Goal: Complete application form: Complete application form

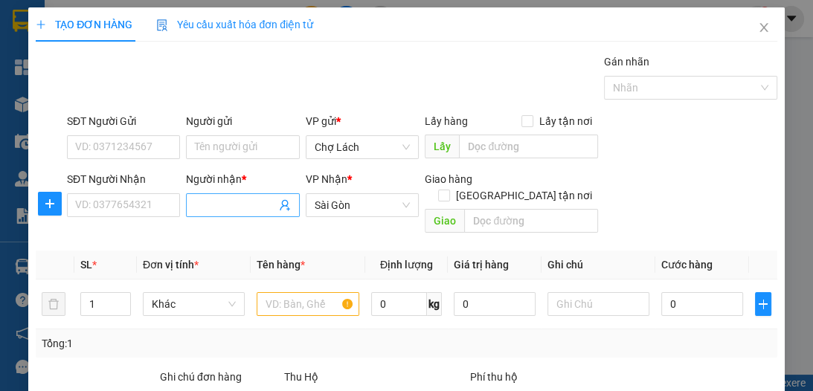
click at [211, 202] on input "Người nhận *" at bounding box center [235, 205] width 80 height 16
type input "TUYỀN"
click at [134, 211] on input "SĐT Người Nhận" at bounding box center [123, 205] width 113 height 24
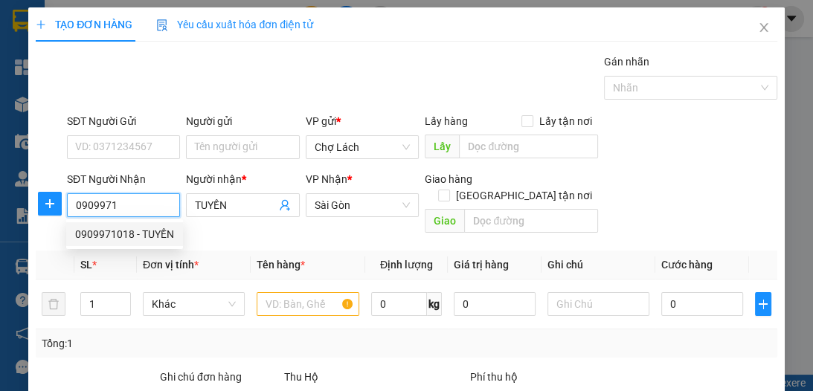
click at [128, 230] on div "0909971018 - TUYỀN" at bounding box center [124, 234] width 99 height 16
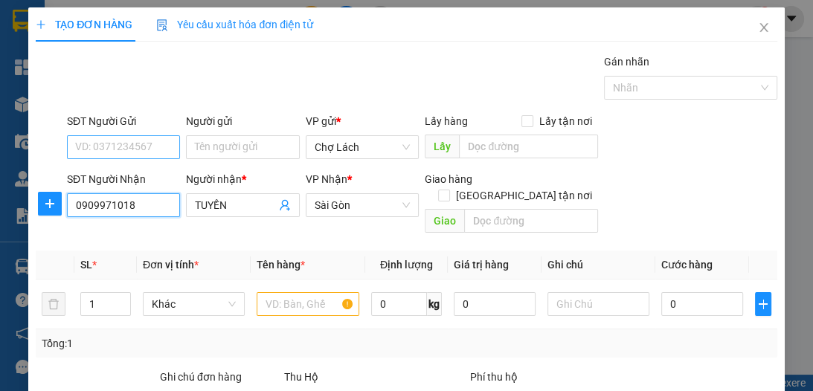
type input "0909971018"
click at [164, 149] on input "SĐT Người Gửi" at bounding box center [123, 147] width 113 height 24
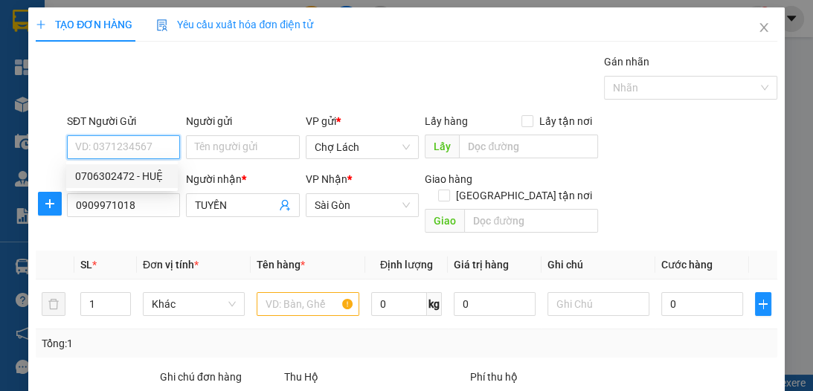
click at [151, 173] on div "0706302472 - HUỆ" at bounding box center [122, 176] width 94 height 16
type input "0706302472"
type input "HUỆ"
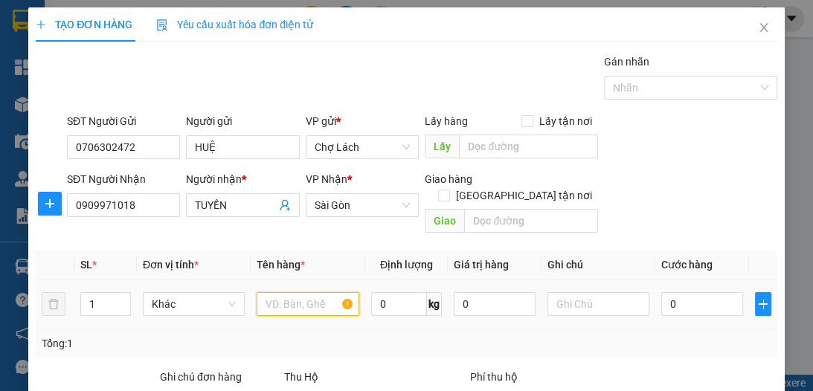
click at [280, 292] on input "text" at bounding box center [308, 304] width 102 height 24
type input "1 GIỎ"
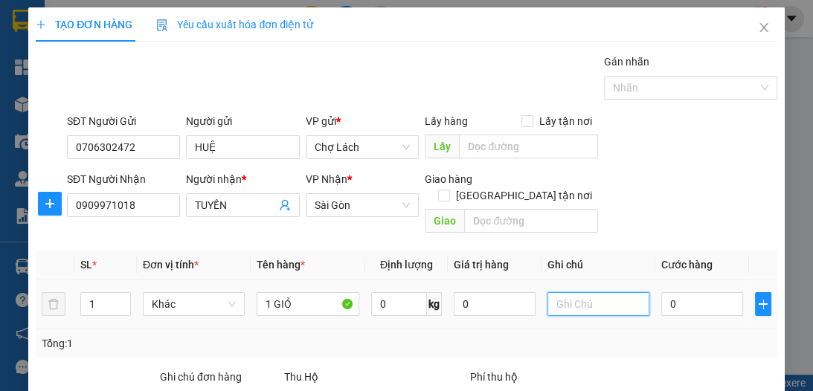
click at [573, 292] on input "text" at bounding box center [599, 304] width 102 height 24
type input "6RI"
click at [669, 293] on input "0" at bounding box center [703, 304] width 82 height 24
type input "4"
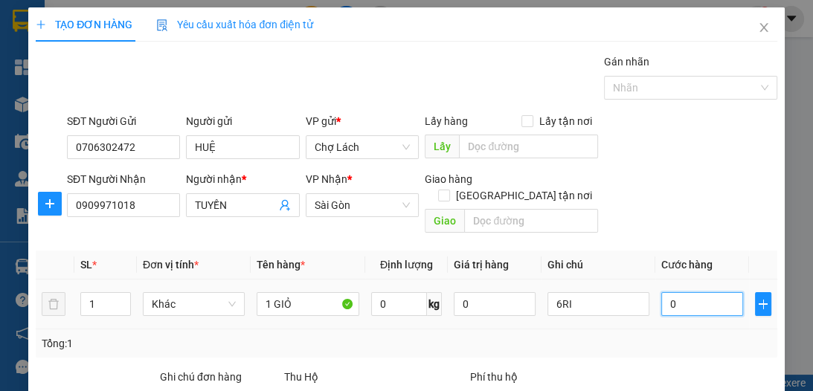
type input "4"
type input "40"
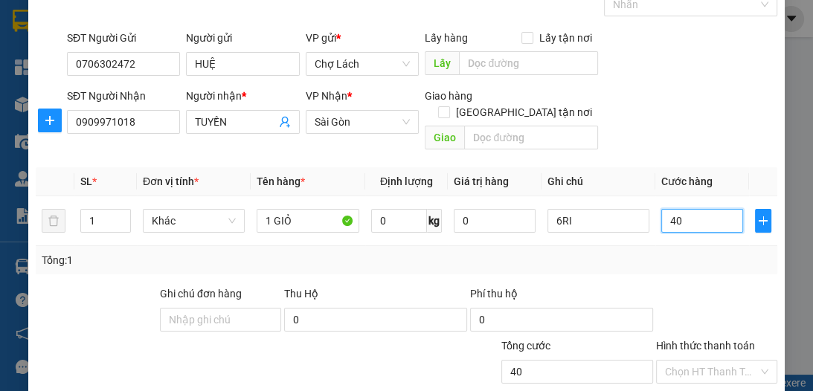
scroll to position [138, 0]
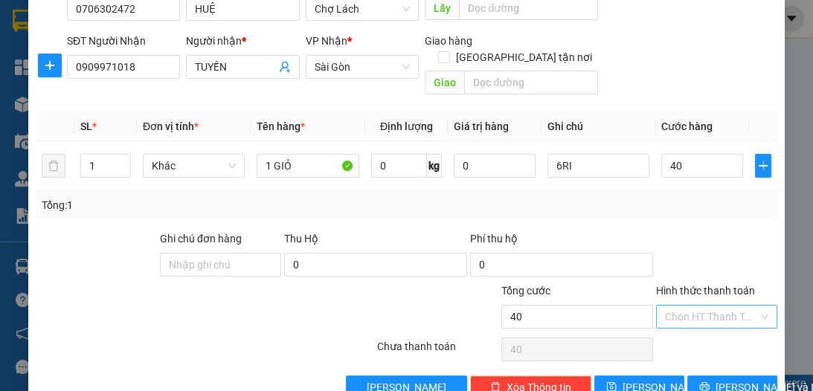
click at [681, 306] on input "Hình thức thanh toán" at bounding box center [711, 317] width 93 height 22
type input "40.000"
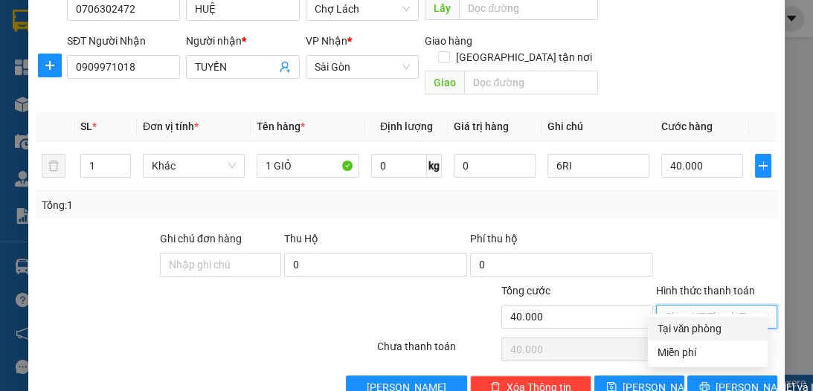
click at [694, 327] on div "Tại văn phòng" at bounding box center [708, 329] width 102 height 16
type input "0"
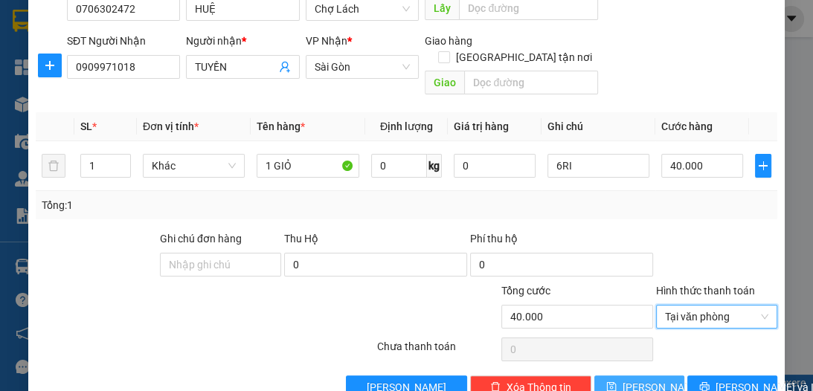
click at [643, 380] on span "[PERSON_NAME]" at bounding box center [663, 388] width 80 height 16
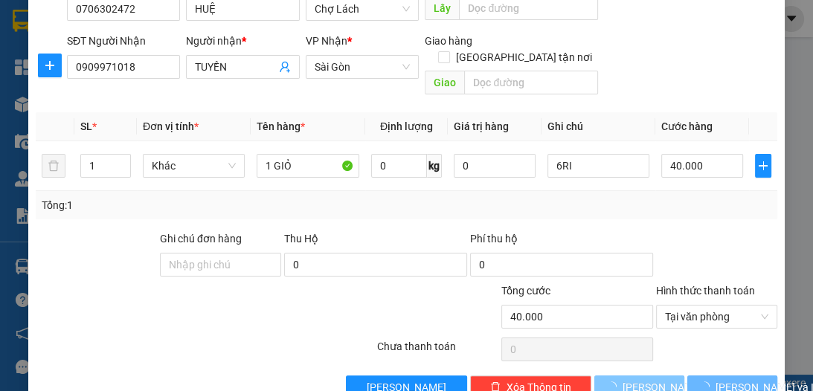
type input "0"
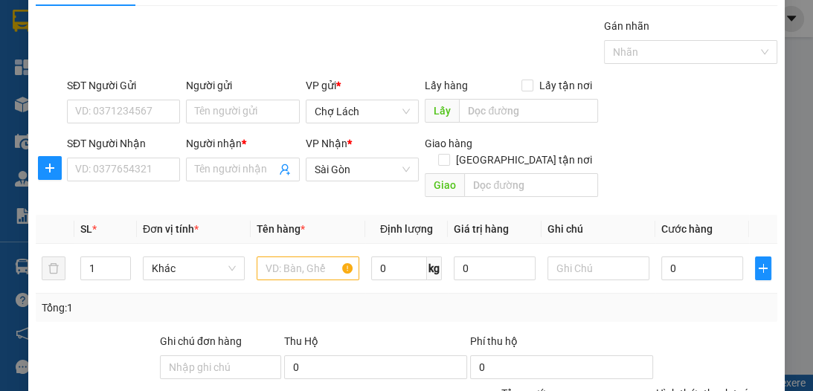
scroll to position [0, 0]
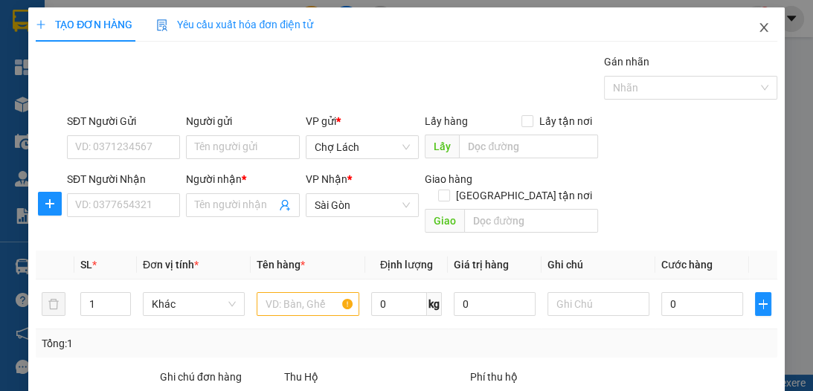
click at [758, 26] on icon "close" at bounding box center [764, 28] width 12 height 12
